Goal: Task Accomplishment & Management: Manage account settings

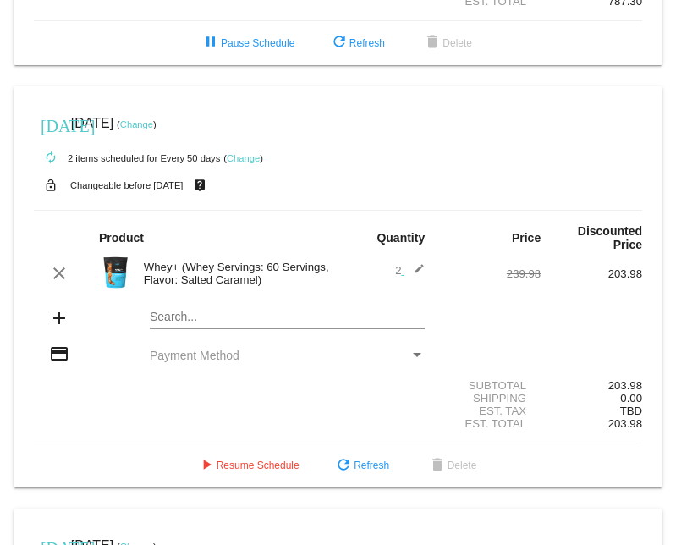
scroll to position [1323, 0]
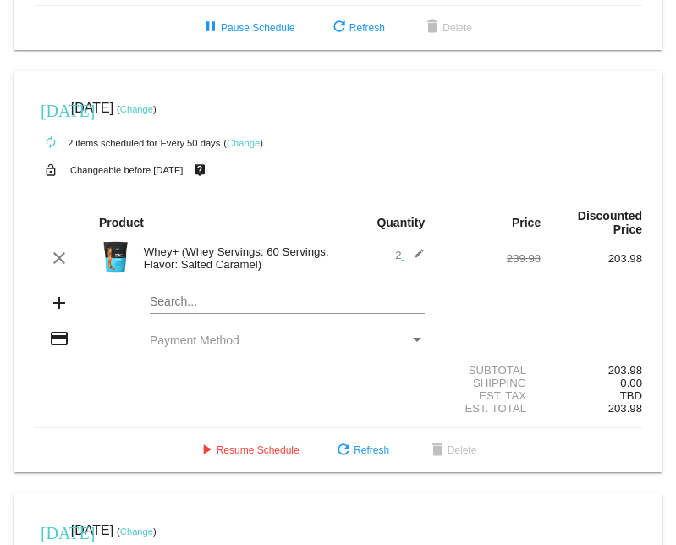
click at [410, 333] on div "Payment Method" at bounding box center [416, 340] width 15 height 14
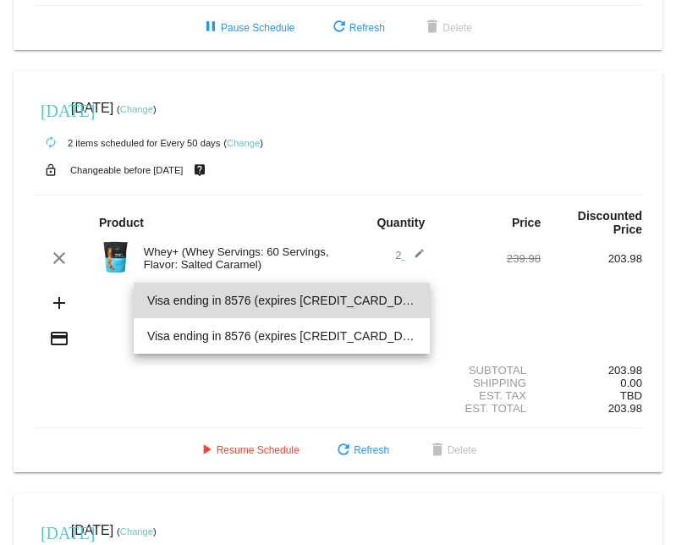
click at [287, 298] on span "Visa ending in 8576 (expires [CREDIT_CARD_DATA])" at bounding box center [282, 300] width 270 height 36
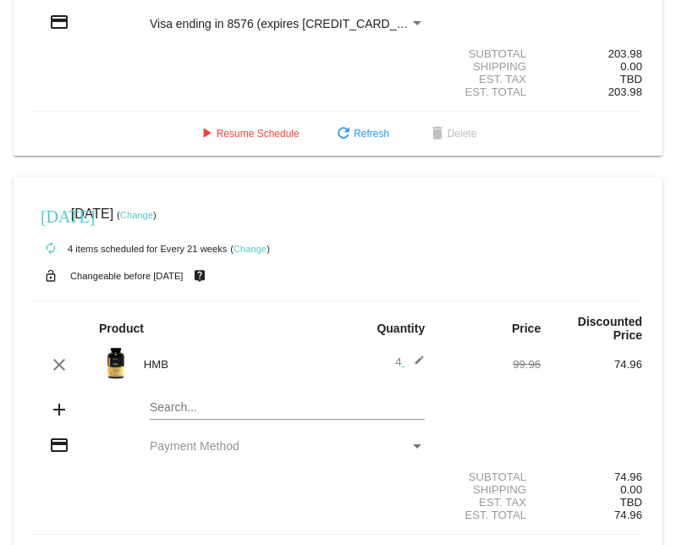
scroll to position [1641, 0]
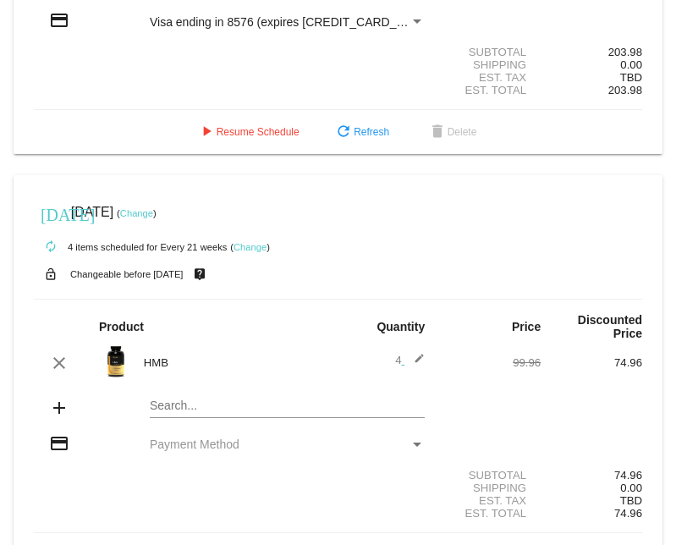
click at [413, 442] on div "Payment Method" at bounding box center [417, 444] width 8 height 4
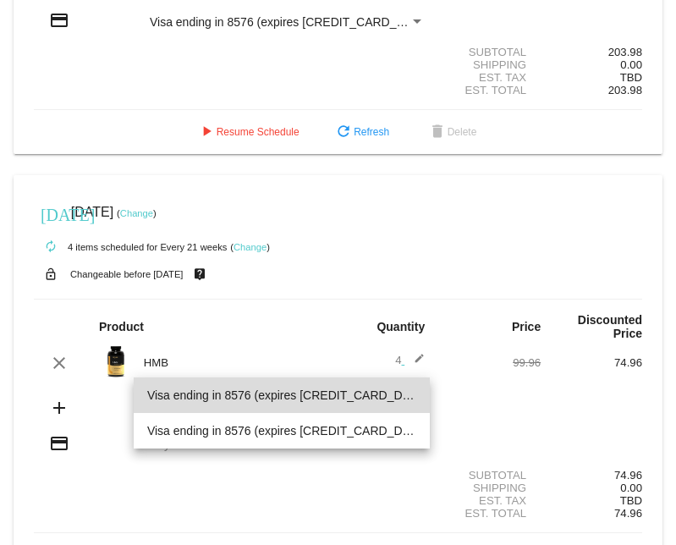
click at [266, 391] on span "Visa ending in 8576 (expires [CREDIT_CARD_DATA])" at bounding box center [282, 395] width 270 height 36
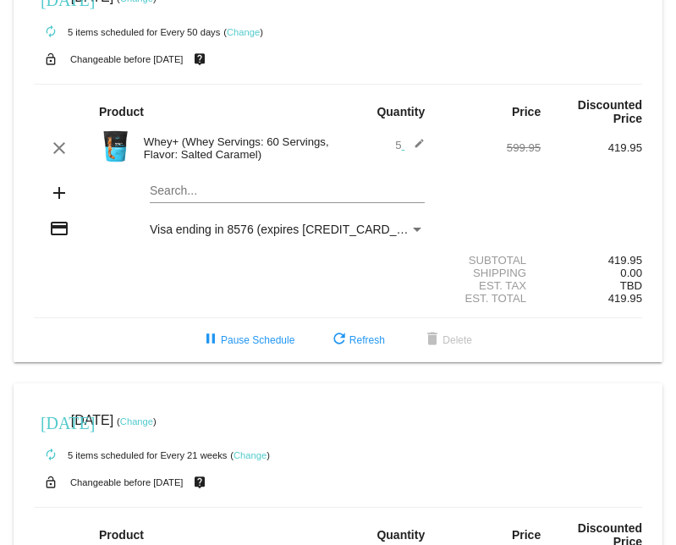
scroll to position [31, 0]
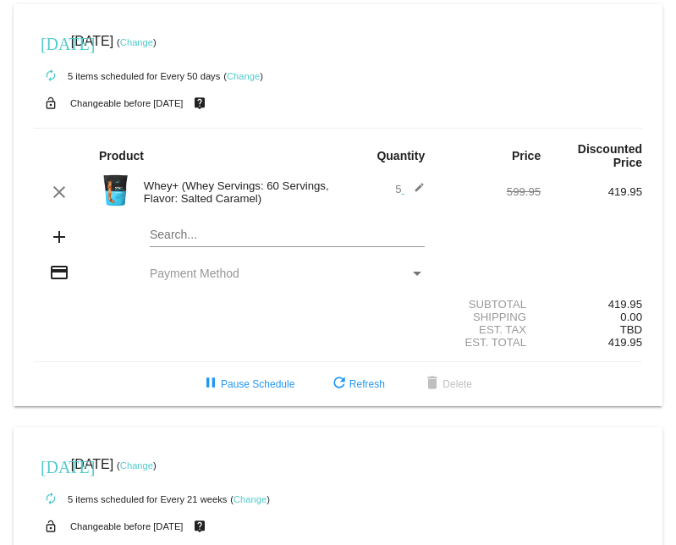
click at [413, 271] on div "Payment Method" at bounding box center [417, 273] width 8 height 4
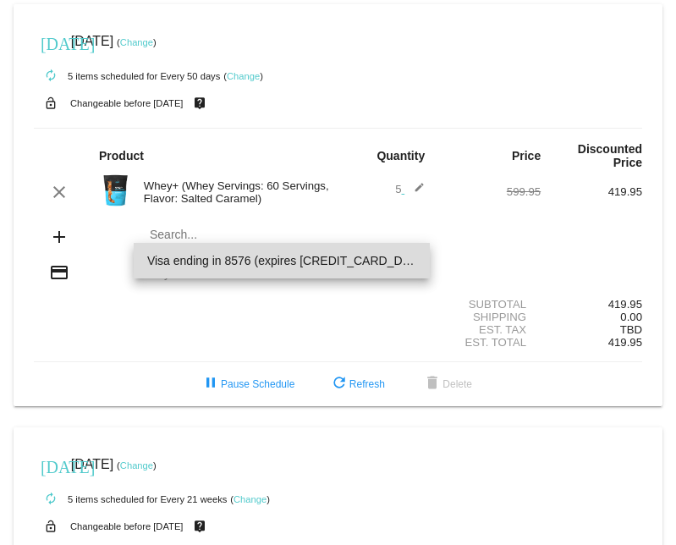
click at [242, 260] on span "Visa ending in 8576 (expires [CREDIT_CARD_DATA])" at bounding box center [282, 261] width 270 height 36
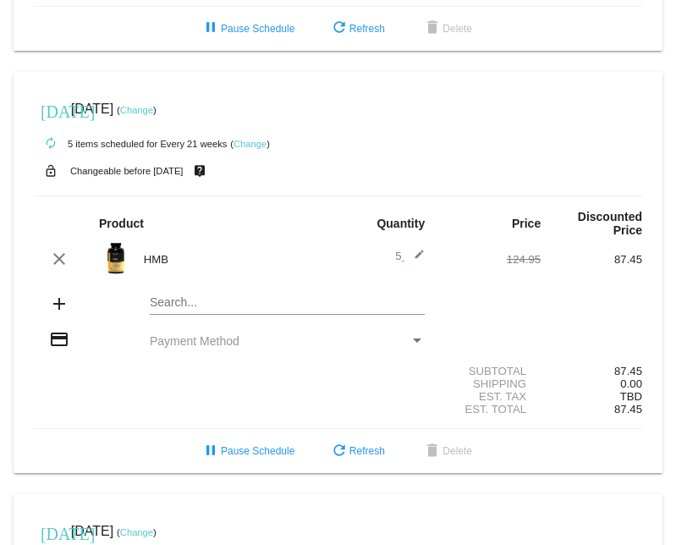
scroll to position [353, 0]
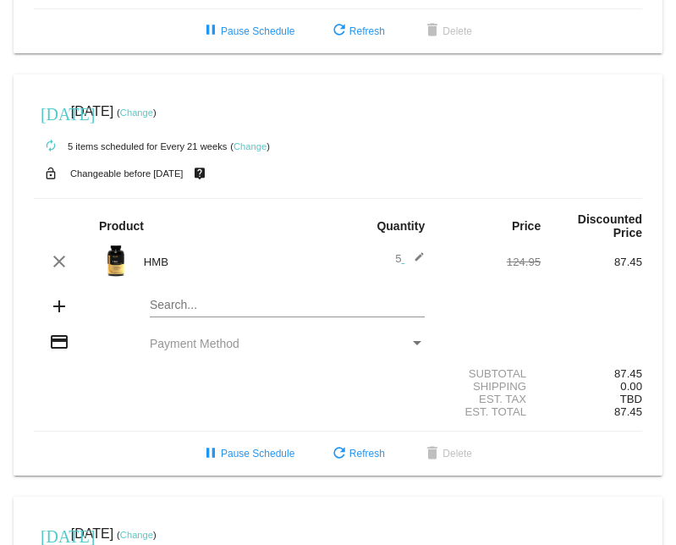
click at [413, 337] on div "Payment Method" at bounding box center [416, 344] width 15 height 14
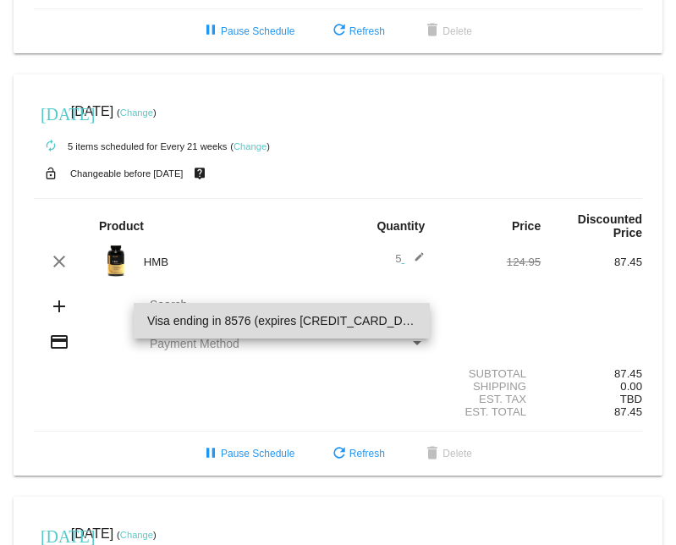
click at [244, 316] on span "Visa ending in 8576 (expires [CREDIT_CARD_DATA])" at bounding box center [282, 321] width 270 height 36
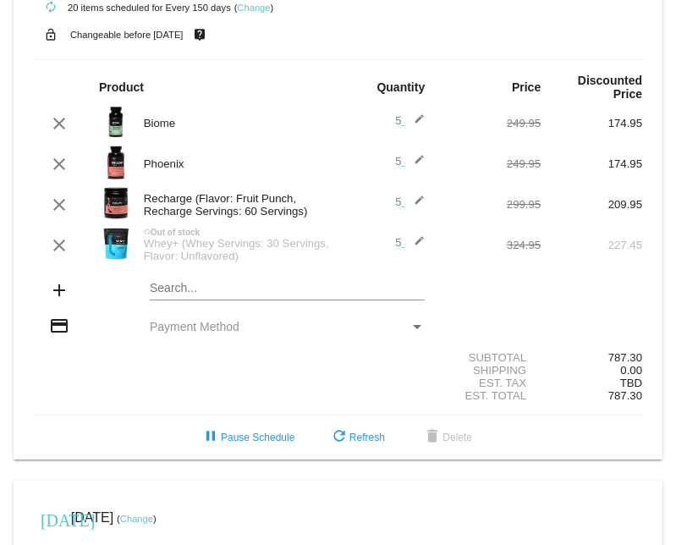
scroll to position [919, 0]
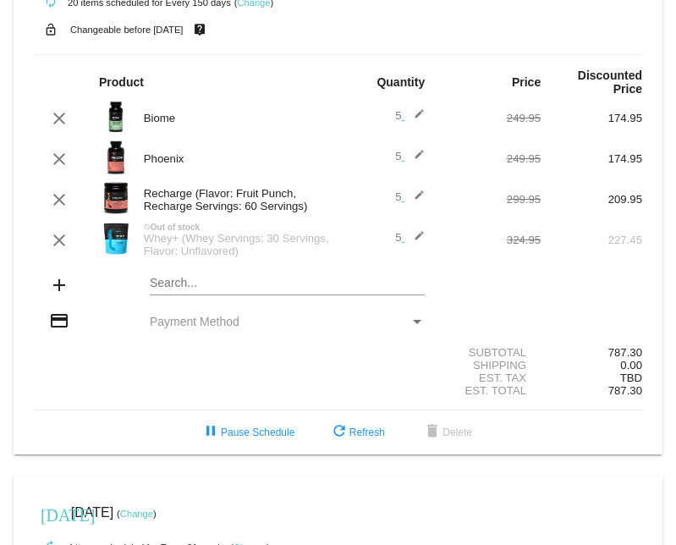
click at [409, 315] on div "Payment Method" at bounding box center [416, 322] width 15 height 14
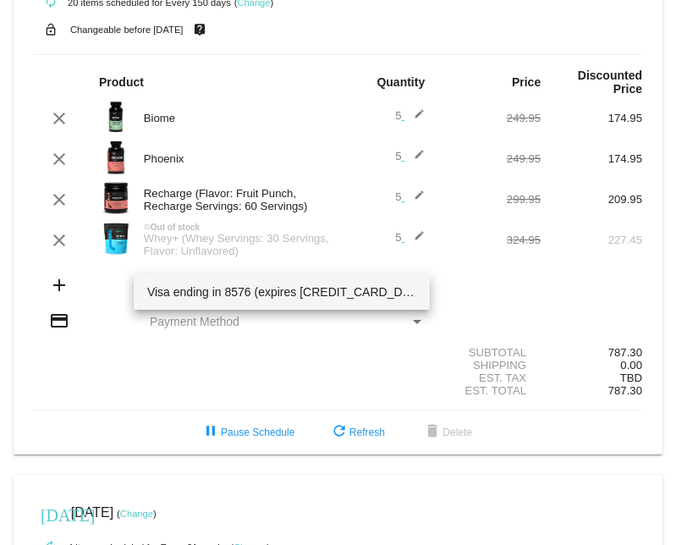
click at [338, 298] on span "Visa ending in 8576 (expires [CREDIT_CARD_DATA])" at bounding box center [282, 292] width 270 height 36
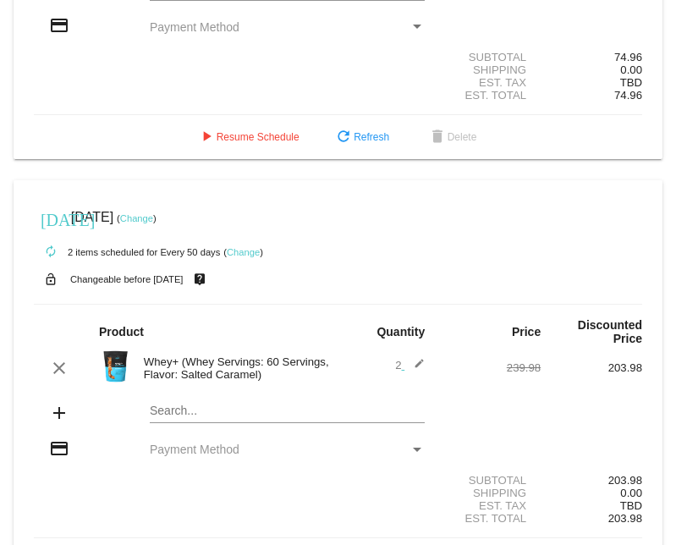
scroll to position [1648, 0]
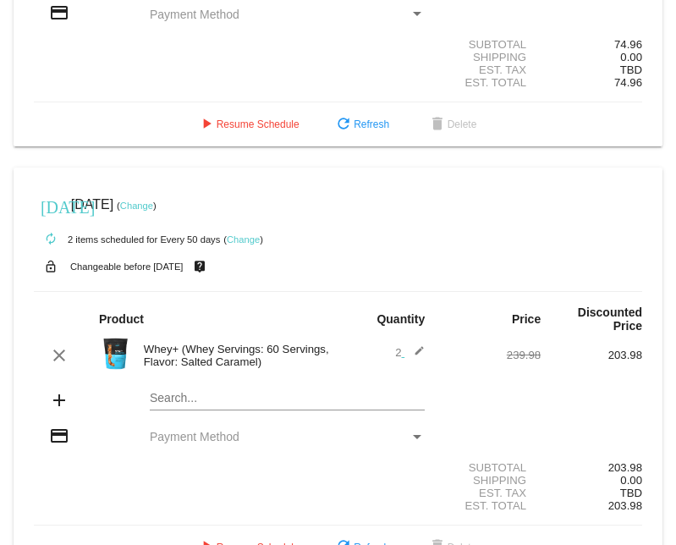
click at [413, 435] on div "Payment Method" at bounding box center [417, 437] width 8 height 4
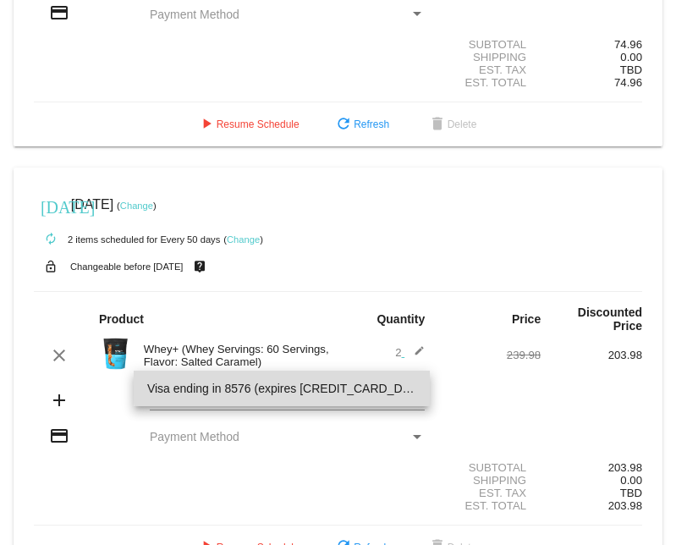
click at [298, 386] on span "Visa ending in 8576 (expires [CREDIT_CARD_DATA])" at bounding box center [282, 388] width 270 height 36
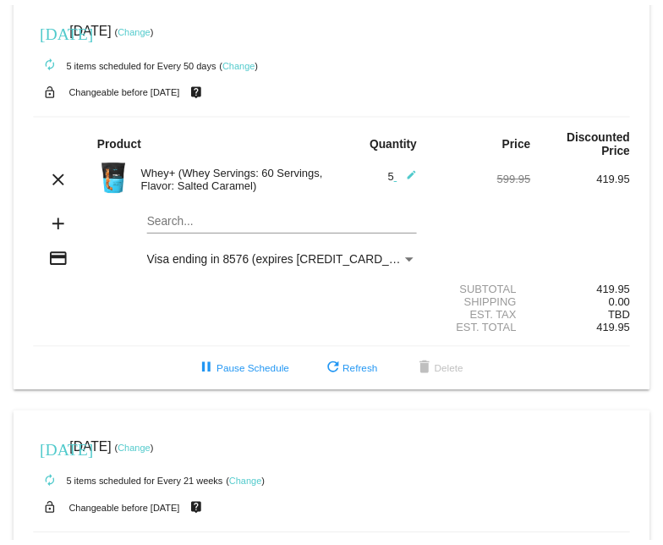
scroll to position [0, 0]
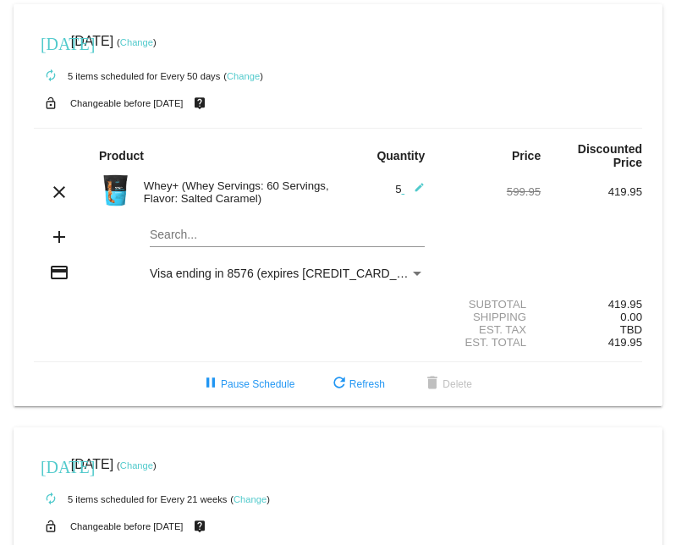
click at [234, 74] on link "Change" at bounding box center [243, 76] width 33 height 10
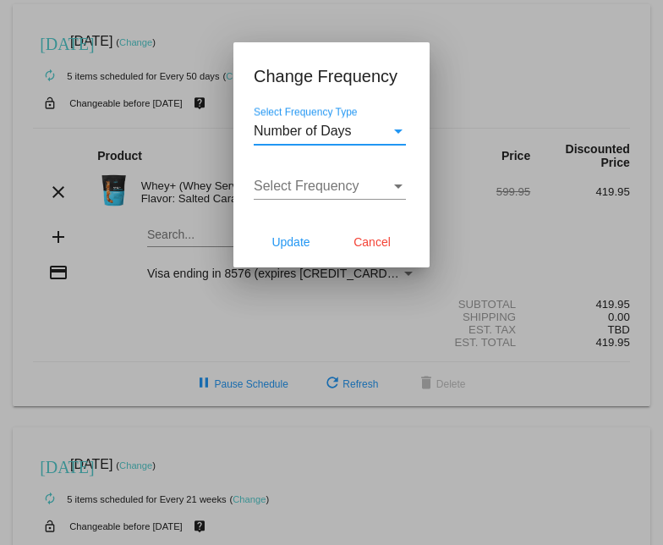
click at [400, 131] on div "Select Frequency Type" at bounding box center [398, 131] width 8 height 4
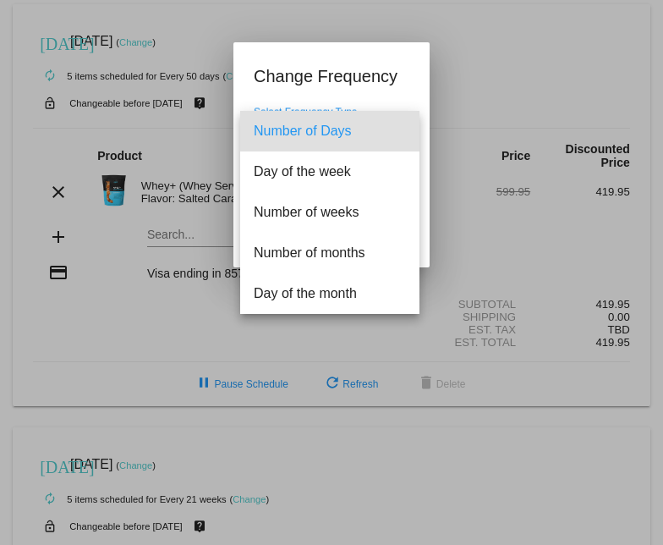
click at [318, 129] on span "Number of Days" at bounding box center [330, 131] width 152 height 41
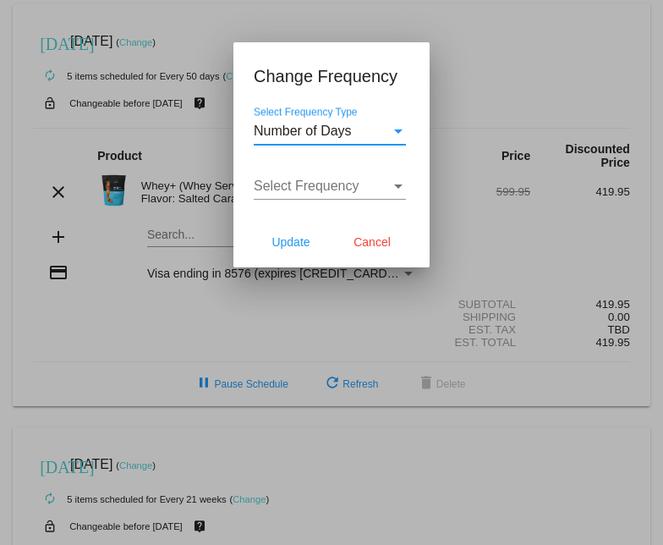
click at [398, 184] on div "Select Frequency" at bounding box center [398, 186] width 8 height 4
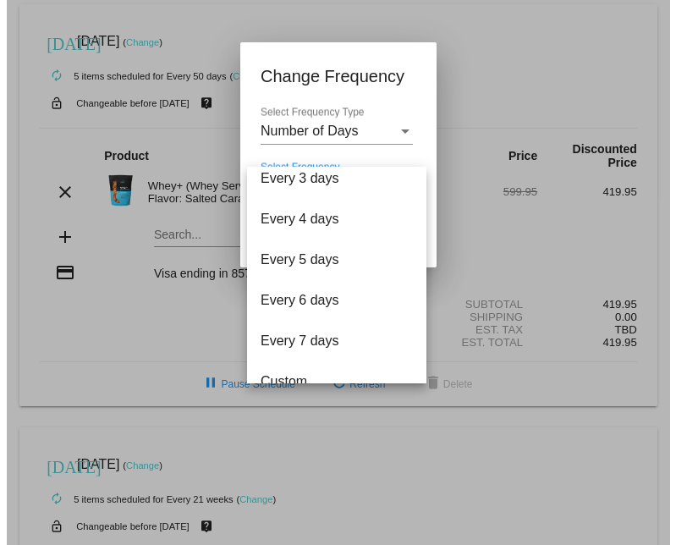
scroll to position [68, 0]
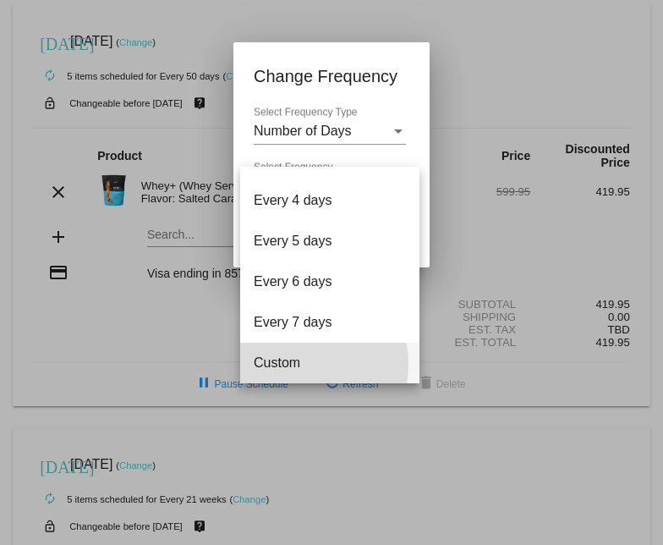
click at [293, 364] on span "Custom" at bounding box center [330, 363] width 152 height 41
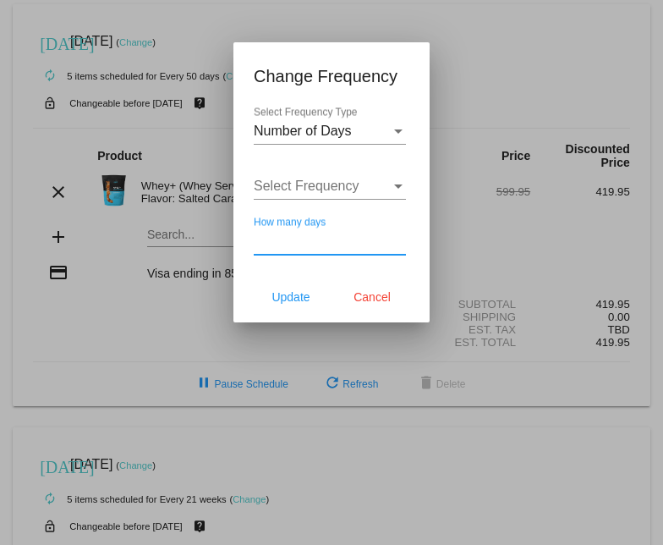
click at [332, 245] on input "How many days" at bounding box center [330, 240] width 152 height 15
type input "150"
click at [294, 293] on span "Update" at bounding box center [290, 297] width 38 height 14
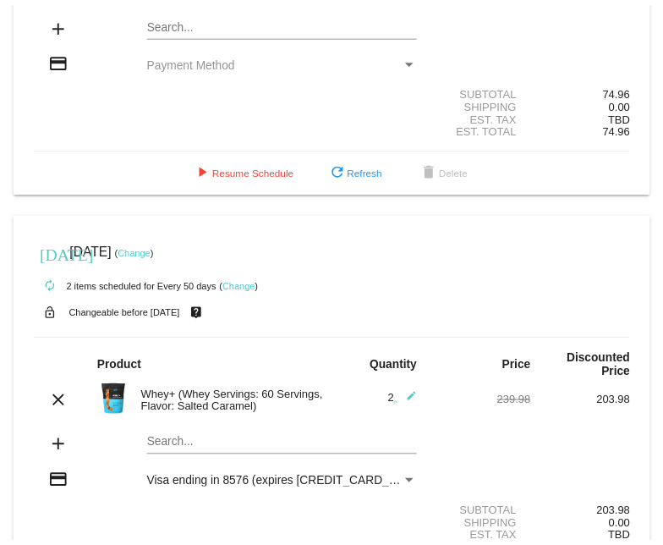
scroll to position [1648, 0]
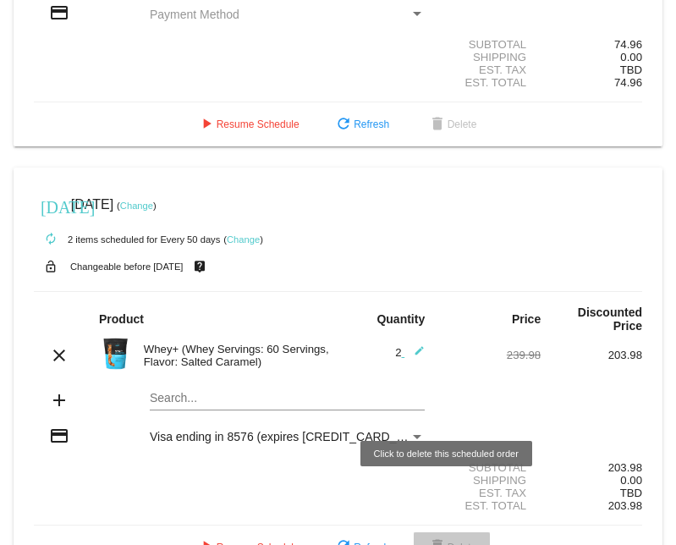
click at [458, 541] on span "delete Delete" at bounding box center [452, 547] width 50 height 12
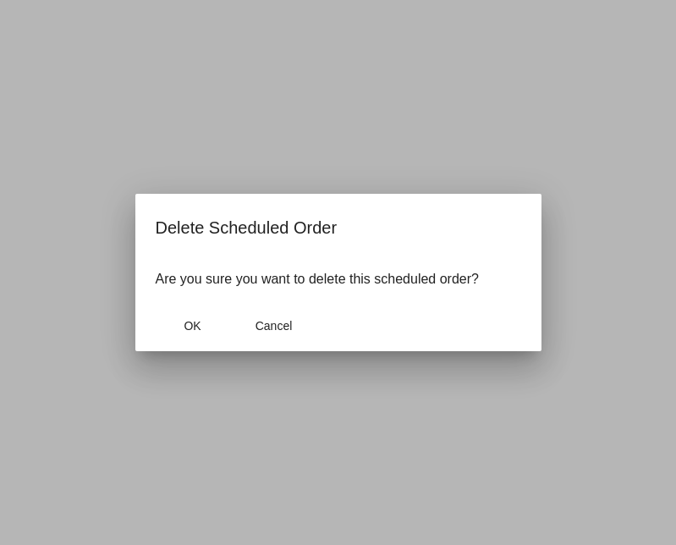
scroll to position [1705, 0]
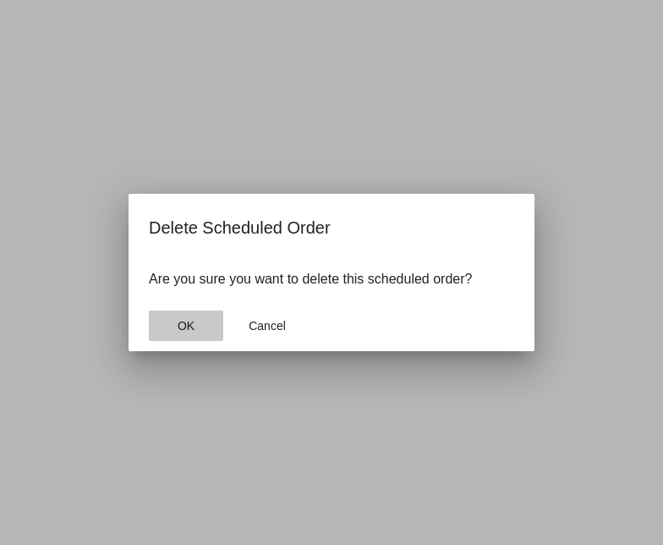
click at [187, 315] on button "OK" at bounding box center [186, 325] width 74 height 30
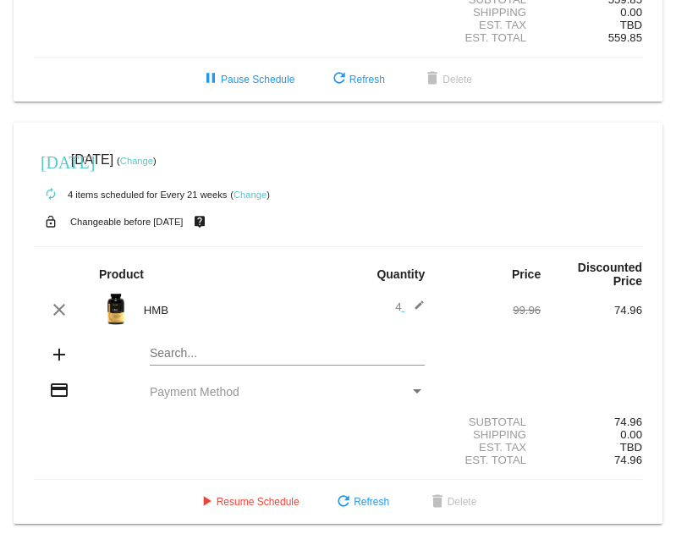
scroll to position [1235, 0]
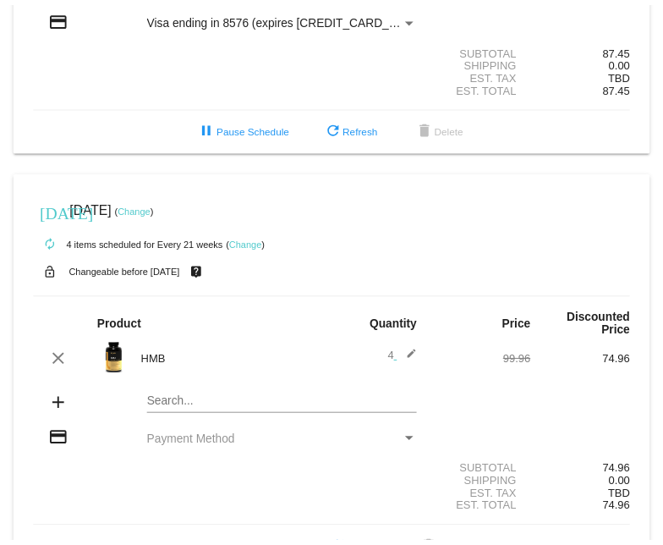
scroll to position [1235, 0]
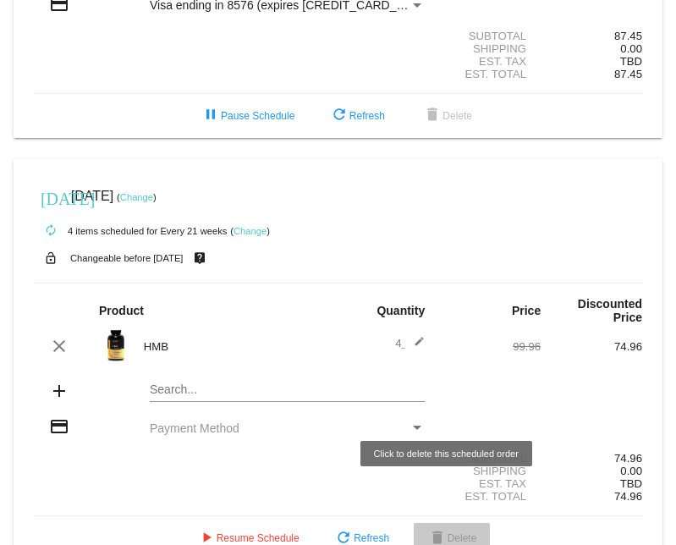
click at [438, 529] on mat-icon "delete" at bounding box center [437, 539] width 20 height 20
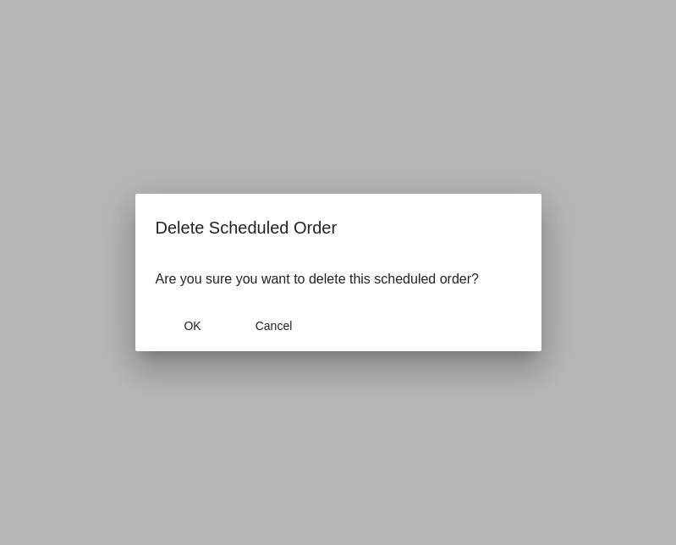
scroll to position [1277, 0]
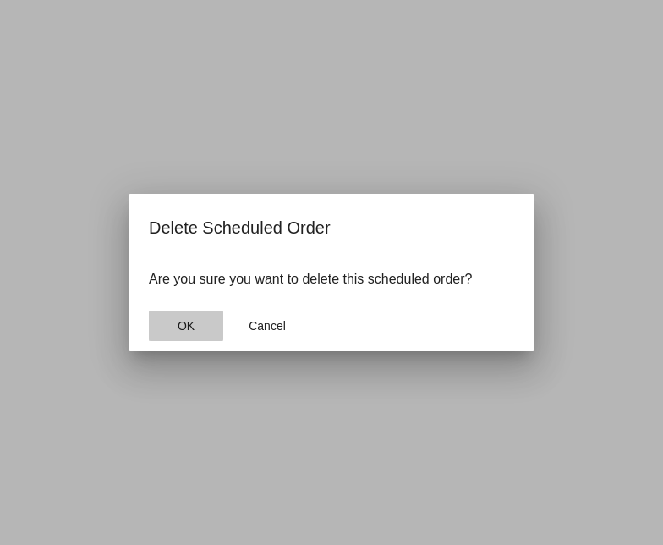
click at [186, 321] on span "OK" at bounding box center [186, 326] width 17 height 14
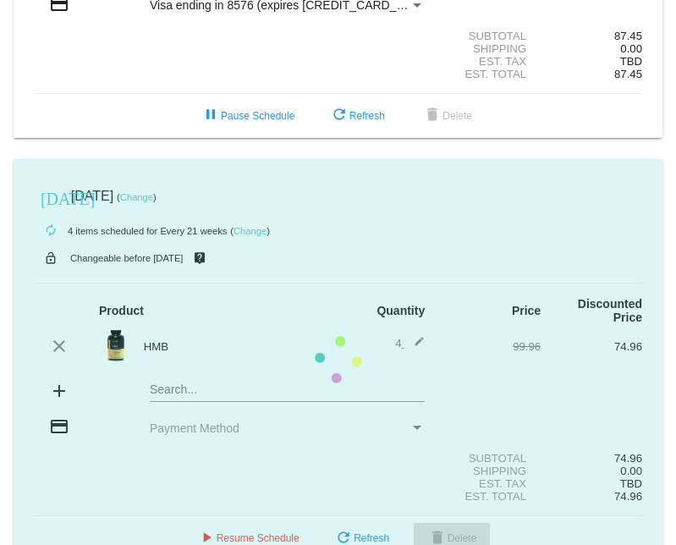
scroll to position [822, 0]
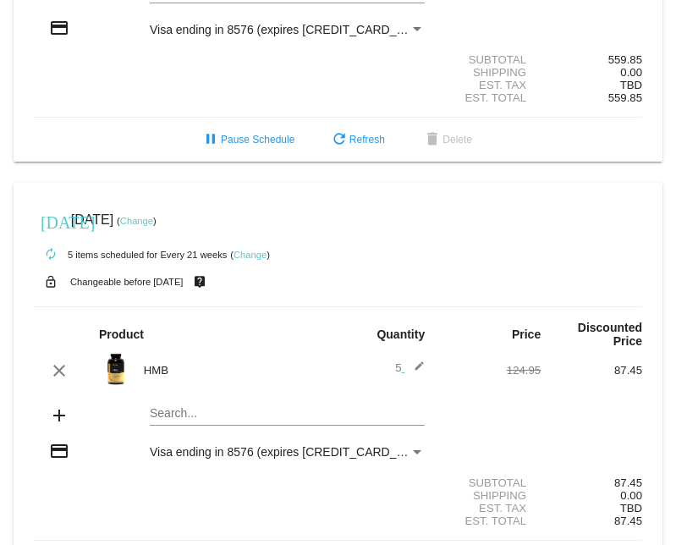
scroll to position [822, 0]
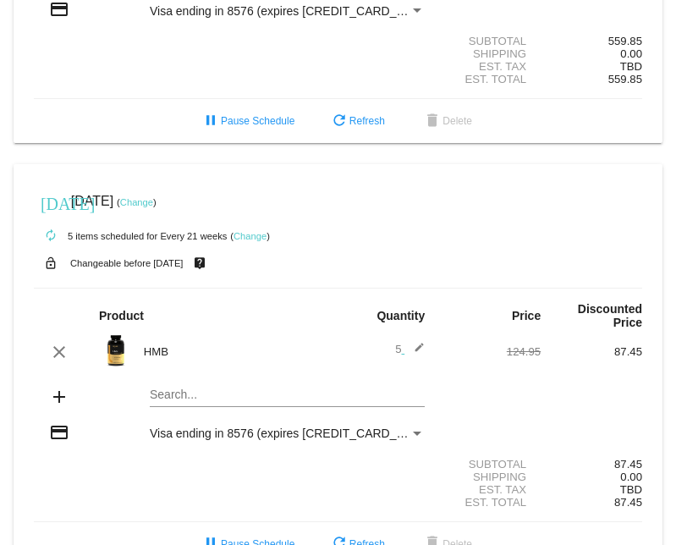
scroll to position [822, 0]
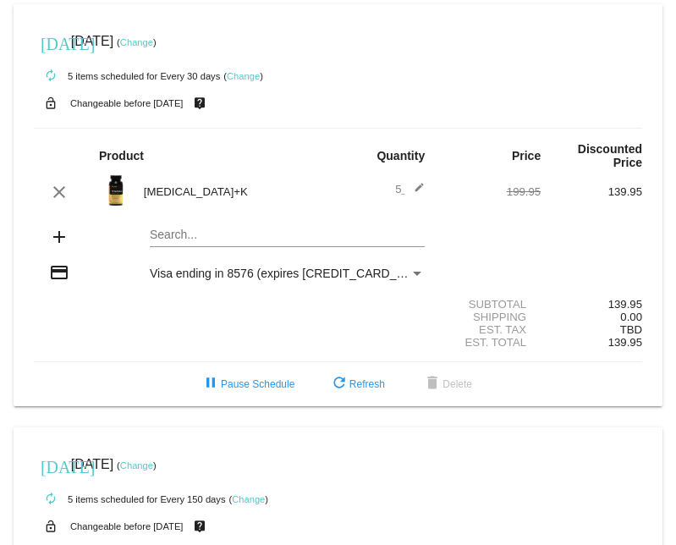
click at [245, 77] on link "Change" at bounding box center [243, 76] width 33 height 10
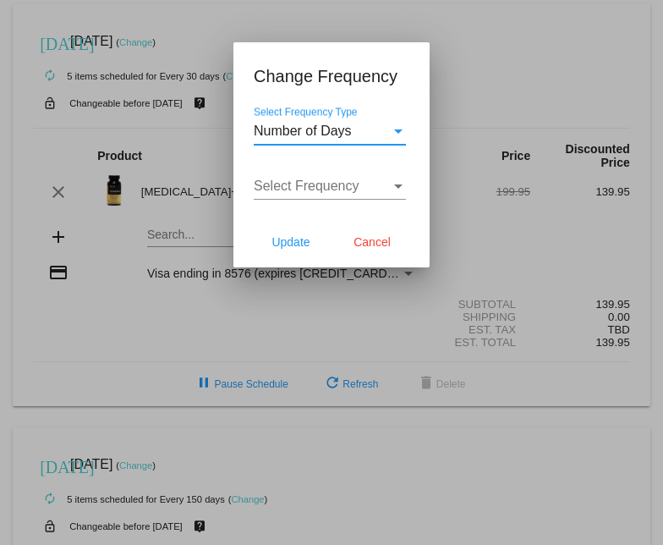
click at [400, 131] on div "Select Frequency Type" at bounding box center [398, 131] width 8 height 4
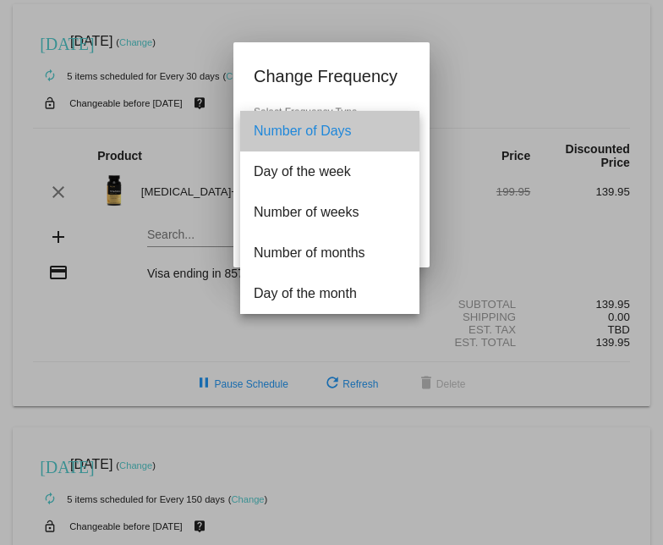
click at [339, 127] on span "Number of Days" at bounding box center [330, 131] width 152 height 41
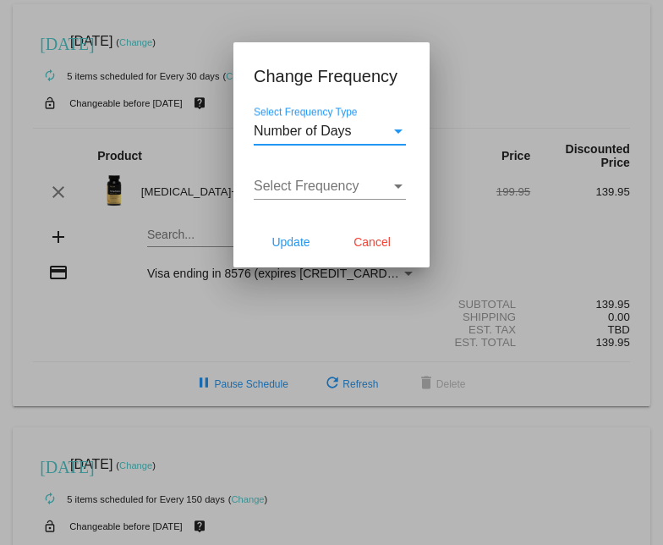
click at [401, 186] on div "Select Frequency" at bounding box center [398, 186] width 8 height 4
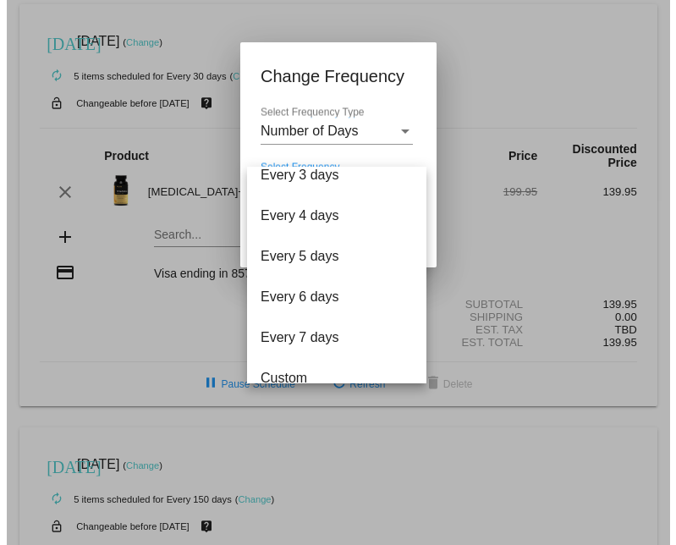
scroll to position [68, 0]
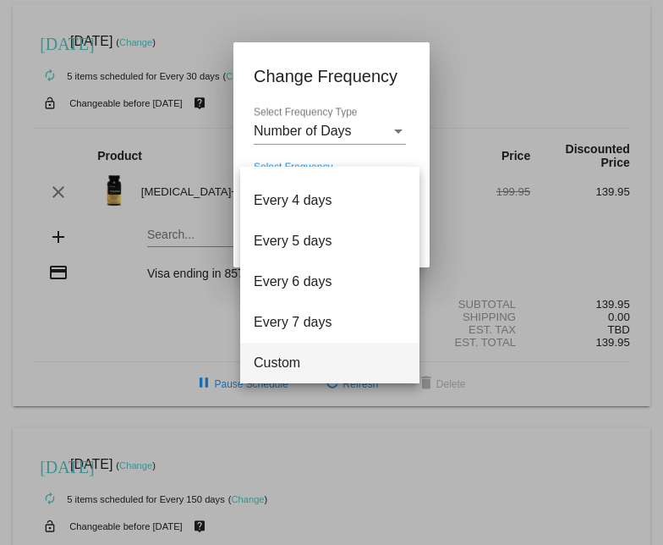
click at [264, 360] on span "Custom" at bounding box center [330, 363] width 152 height 41
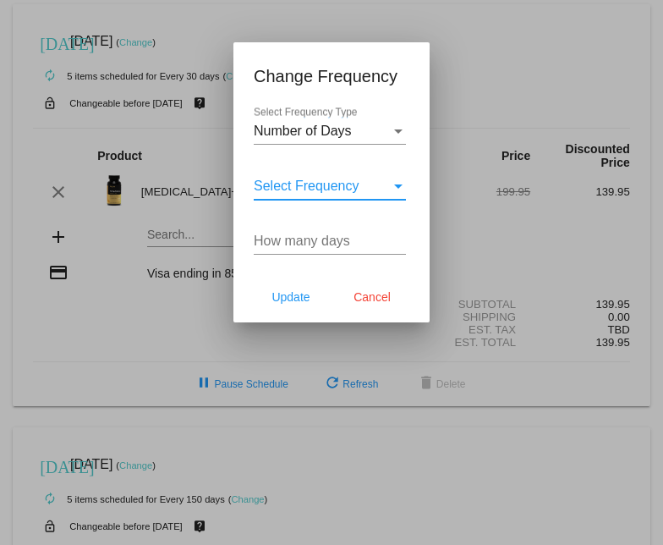
click at [331, 237] on input "How many days" at bounding box center [330, 240] width 152 height 15
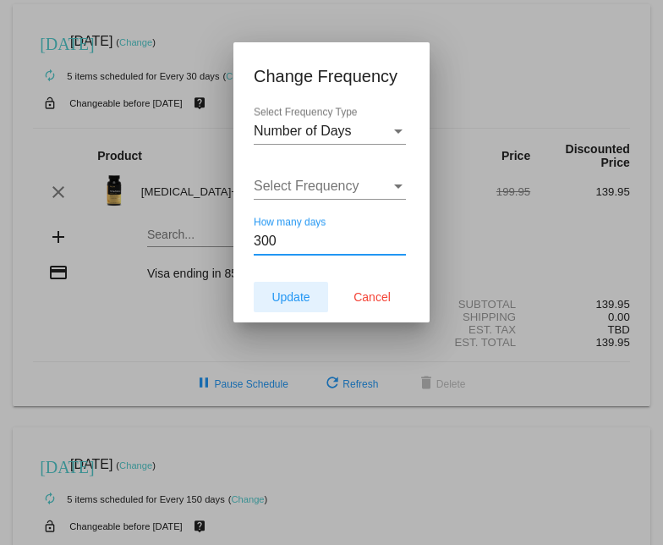
type input "300"
click at [293, 293] on span "Update" at bounding box center [290, 297] width 38 height 14
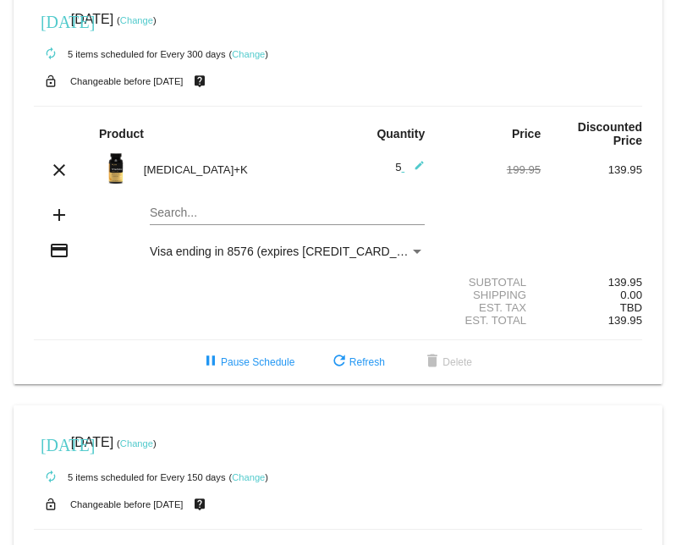
scroll to position [0, 0]
